Goal: Find specific page/section: Find specific page/section

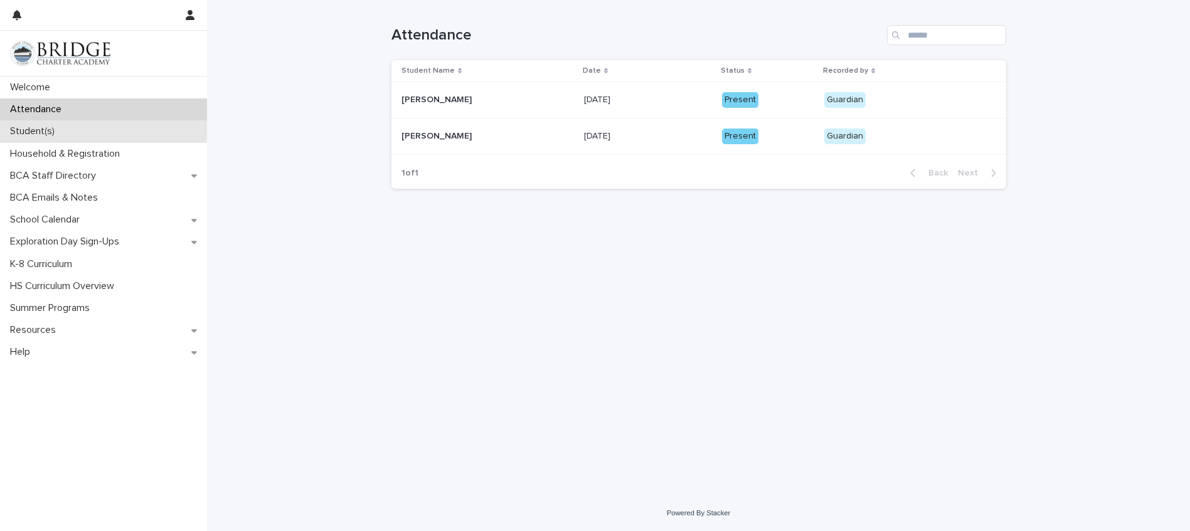
click at [105, 127] on div "Student(s)" at bounding box center [103, 131] width 207 height 22
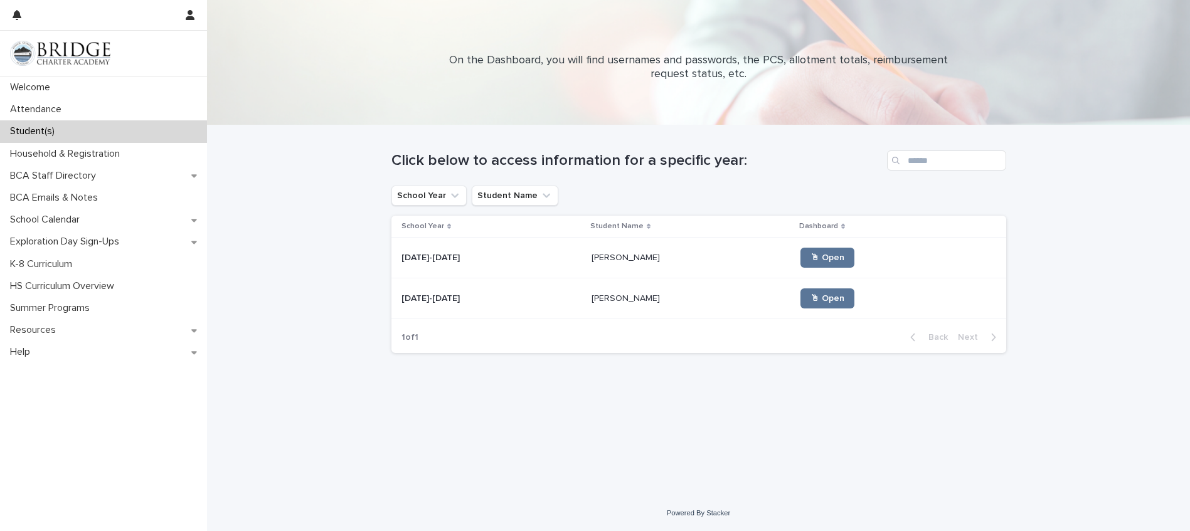
click at [1114, 256] on div "Loading... Saving… Loading... Saving… Click below to access information for a s…" at bounding box center [698, 310] width 983 height 370
click at [801, 292] on link "🖱 Open" at bounding box center [828, 299] width 54 height 20
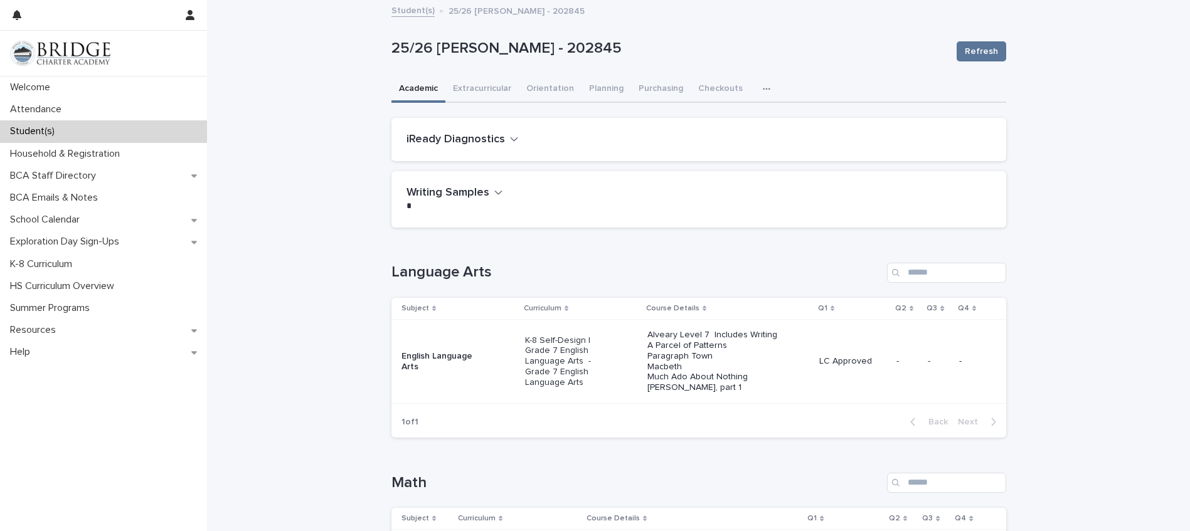
click at [487, 137] on h2 "iReady Diagnostics" at bounding box center [456, 140] width 99 height 14
